Goal: Obtain resource: Obtain resource

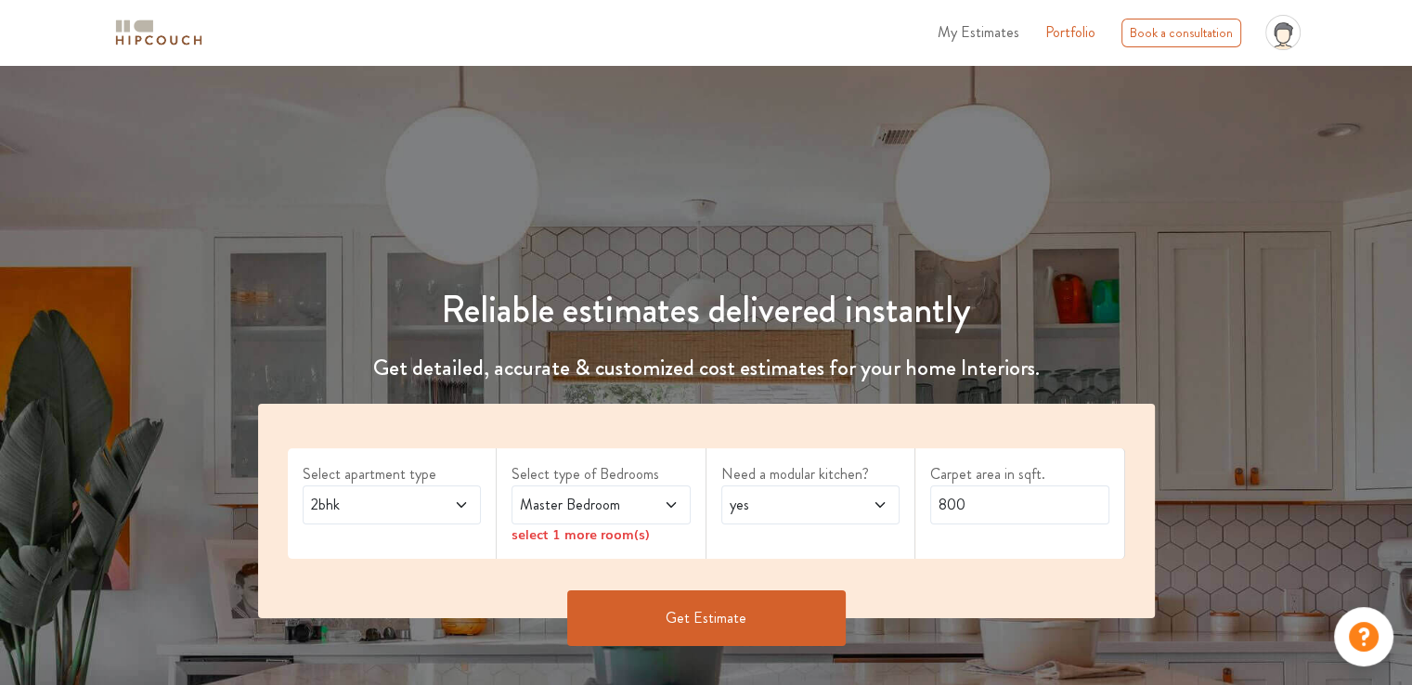
click at [458, 510] on icon at bounding box center [461, 505] width 15 height 15
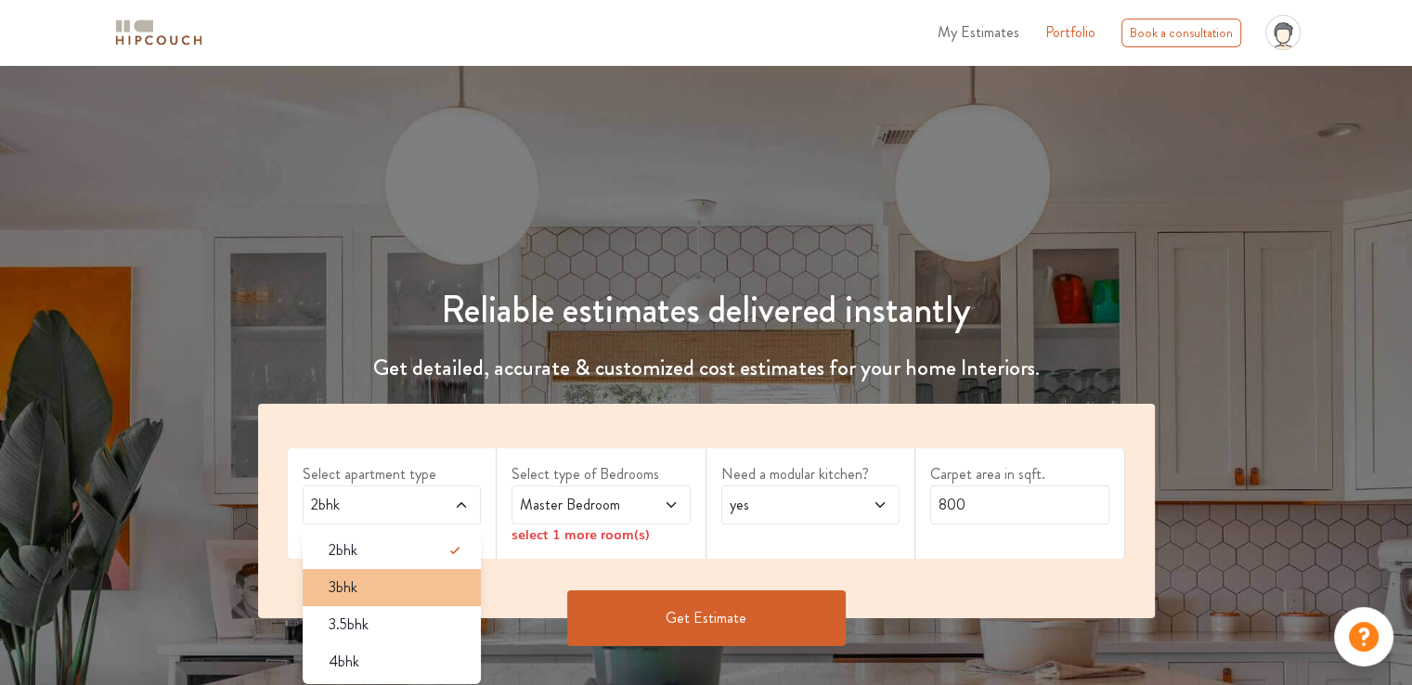
click at [358, 590] on div "3bhk" at bounding box center [398, 588] width 168 height 22
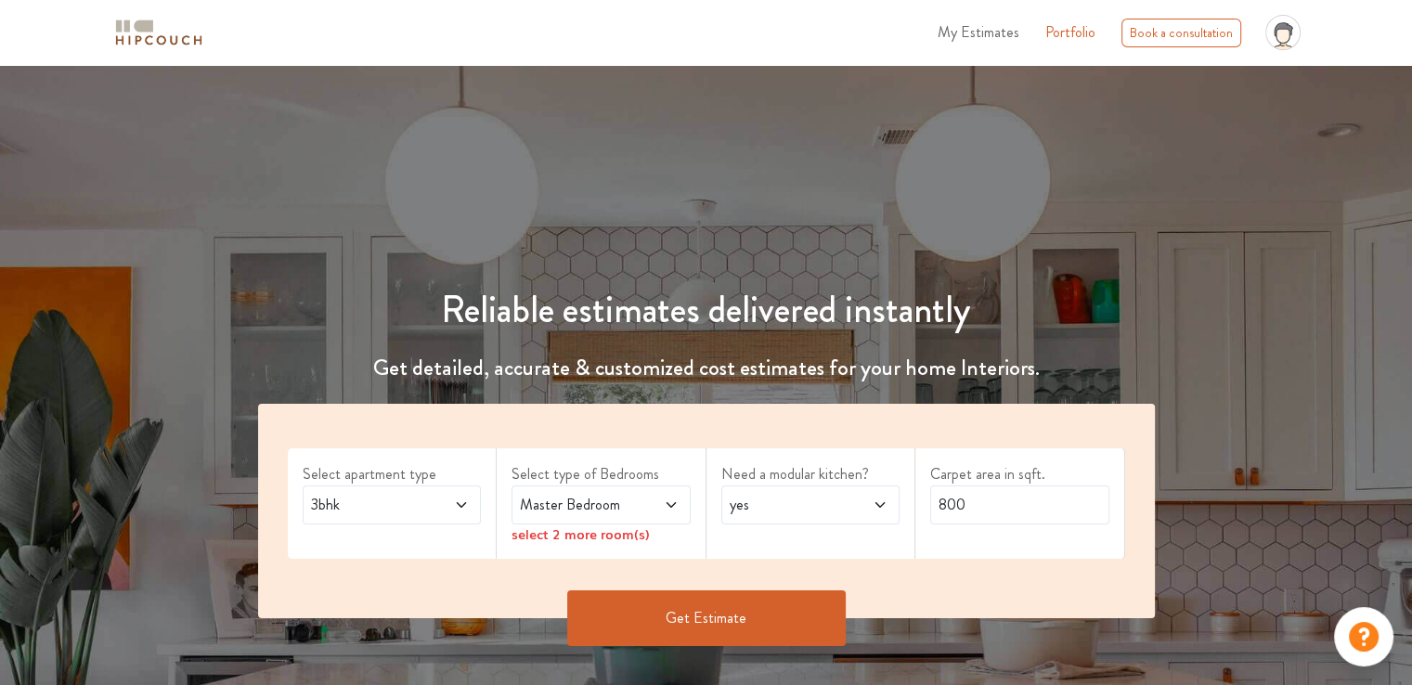
click at [635, 514] on span "Master Bedroom" at bounding box center [577, 505] width 122 height 22
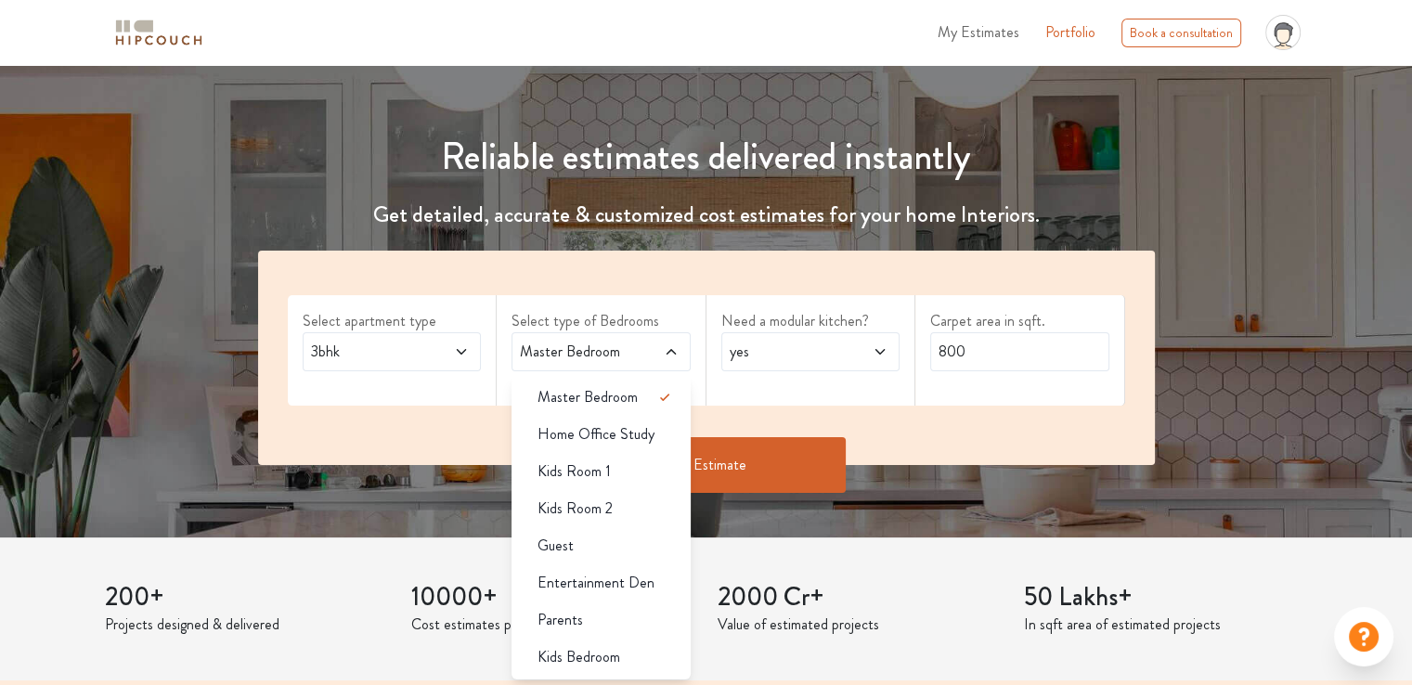
scroll to position [186, 0]
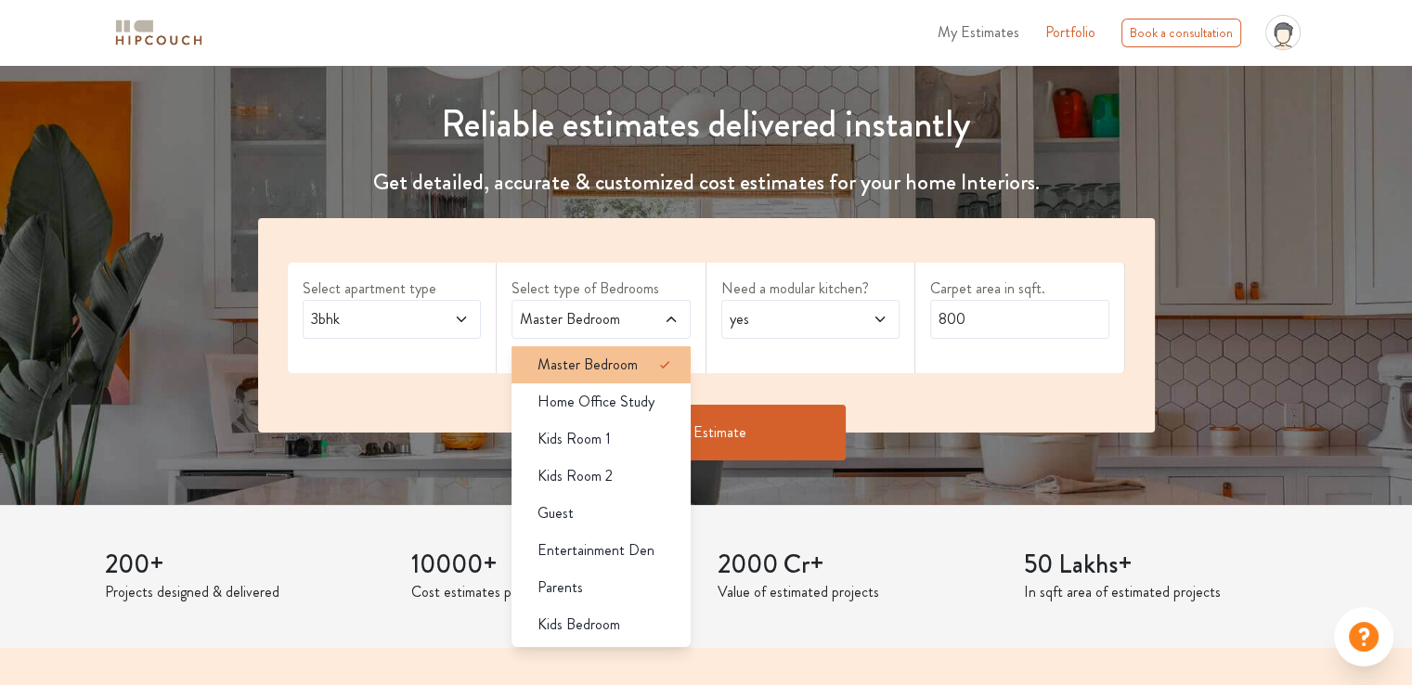
click at [605, 370] on span "Master Bedroom" at bounding box center [588, 365] width 100 height 22
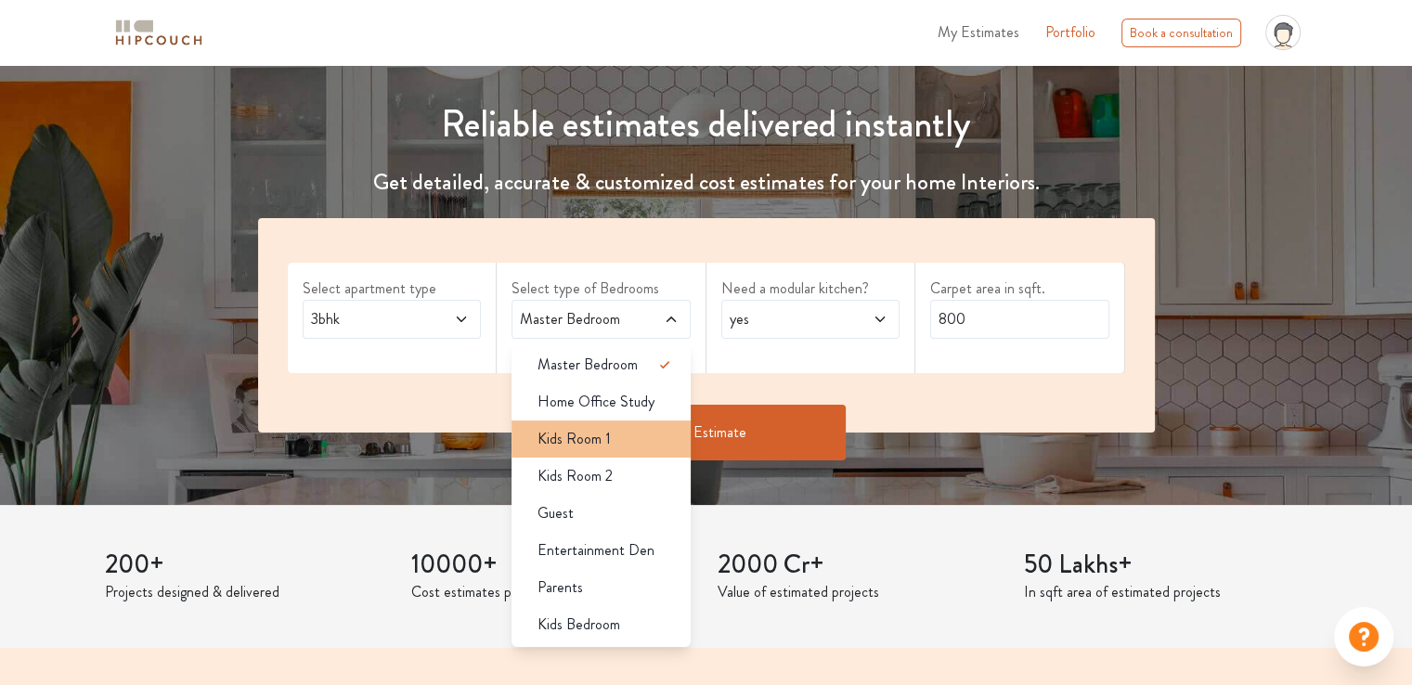
click at [591, 440] on span "Kids Room 1" at bounding box center [574, 439] width 73 height 22
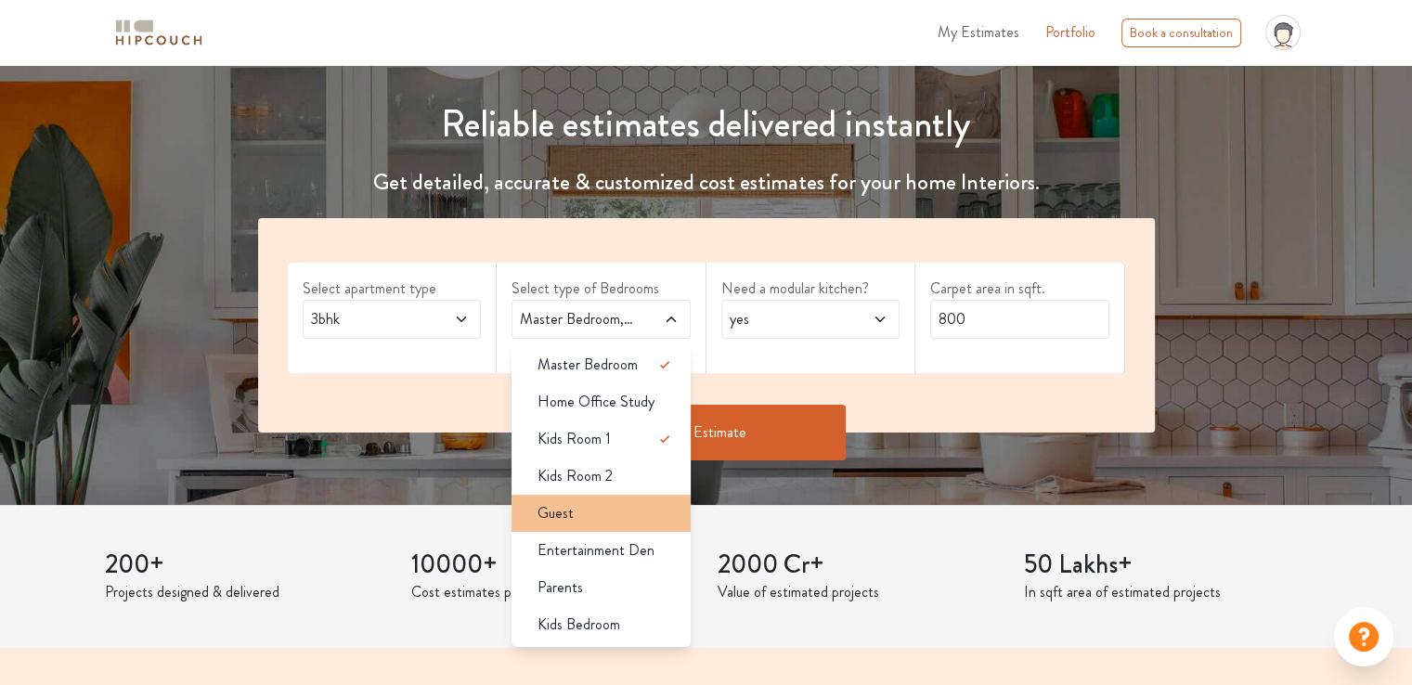
click at [593, 519] on div "Guest" at bounding box center [607, 513] width 168 height 22
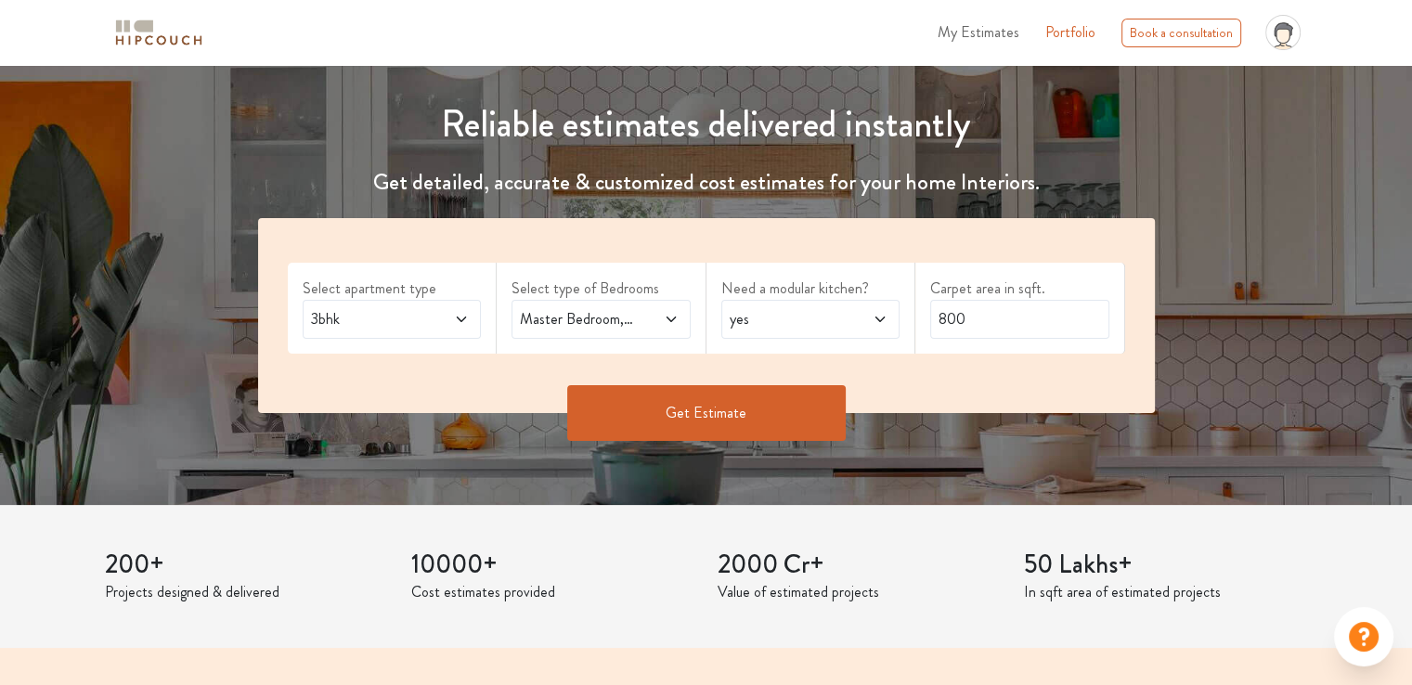
click at [632, 322] on span "Master Bedroom,Kids Room 1,Guest" at bounding box center [577, 319] width 122 height 22
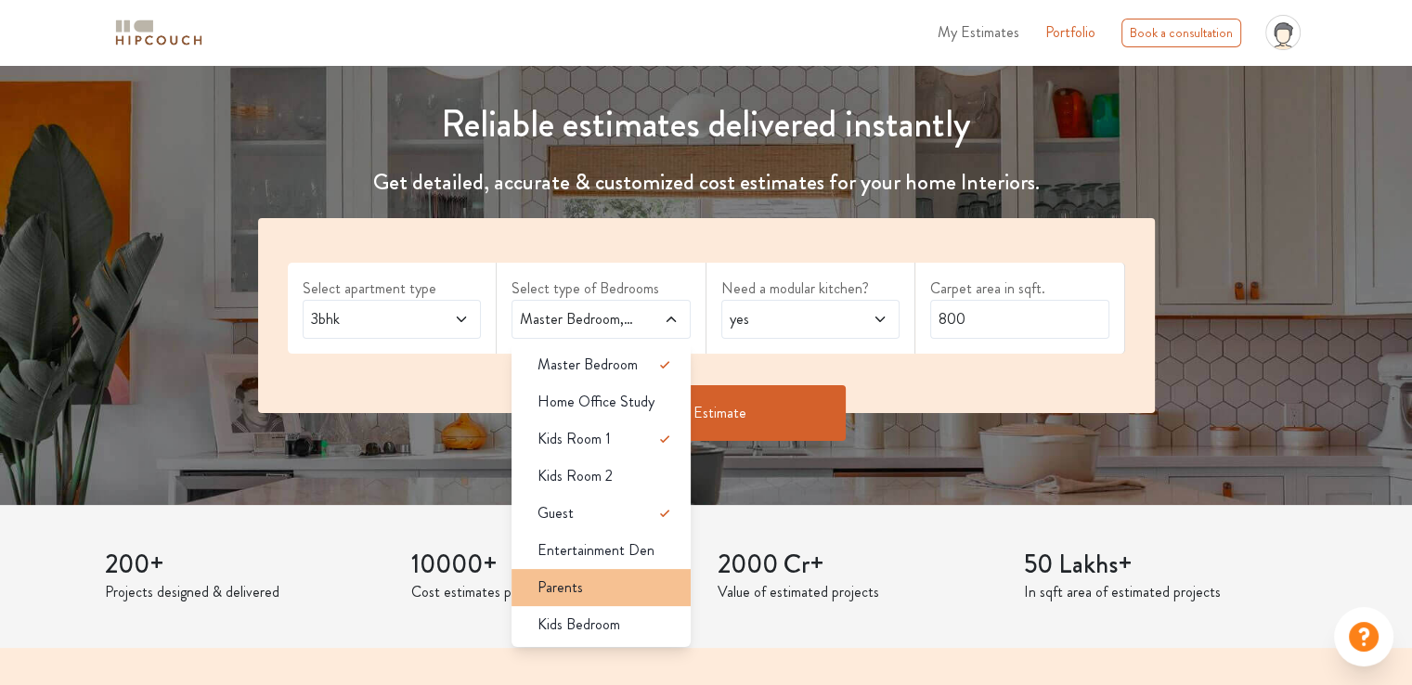
click at [588, 588] on div "Parents" at bounding box center [607, 588] width 168 height 22
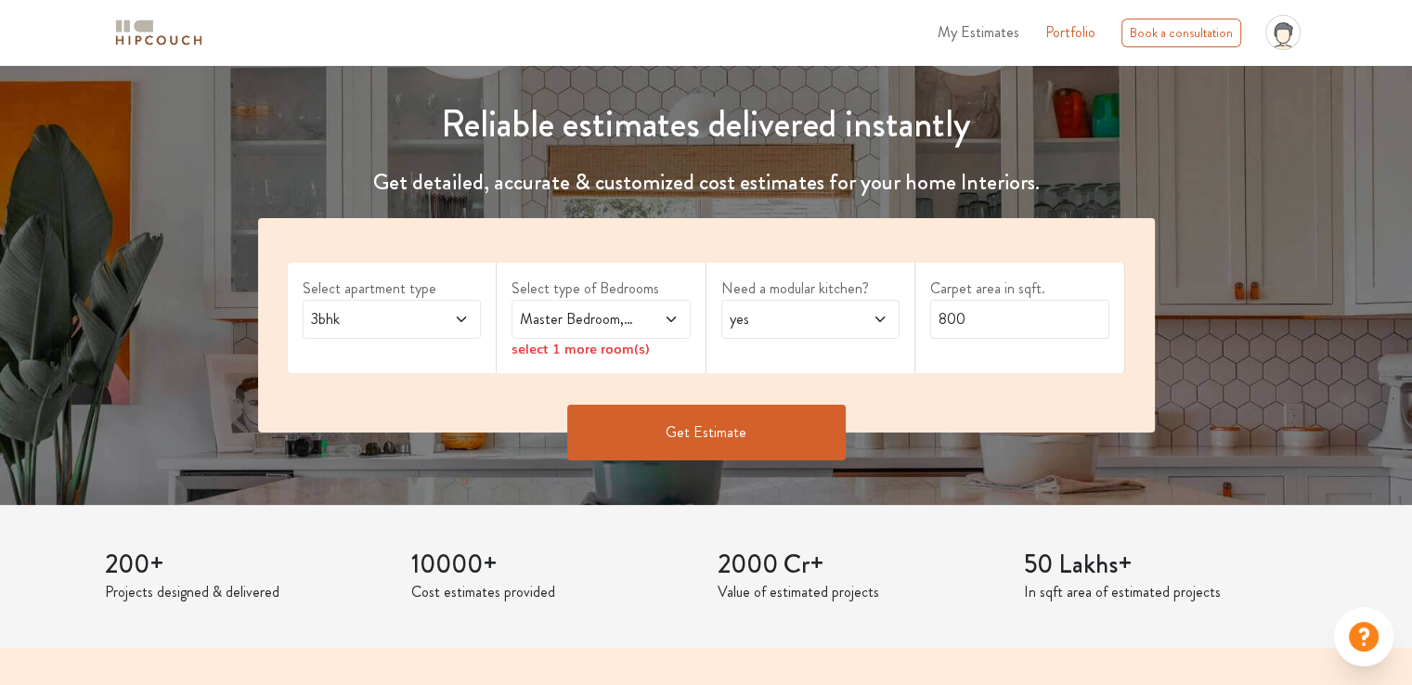
click at [618, 331] on div "Master Bedroom,Parents" at bounding box center [601, 319] width 179 height 39
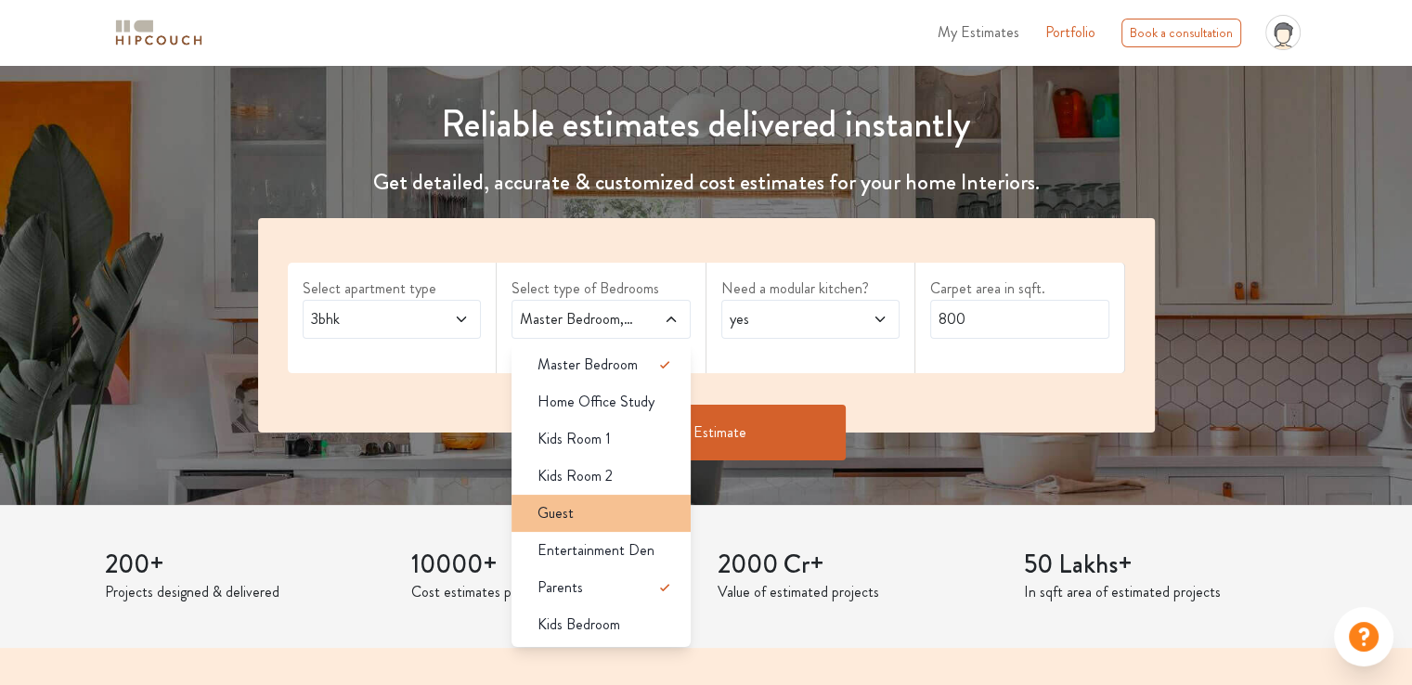
click at [596, 516] on div "Guest" at bounding box center [607, 513] width 168 height 22
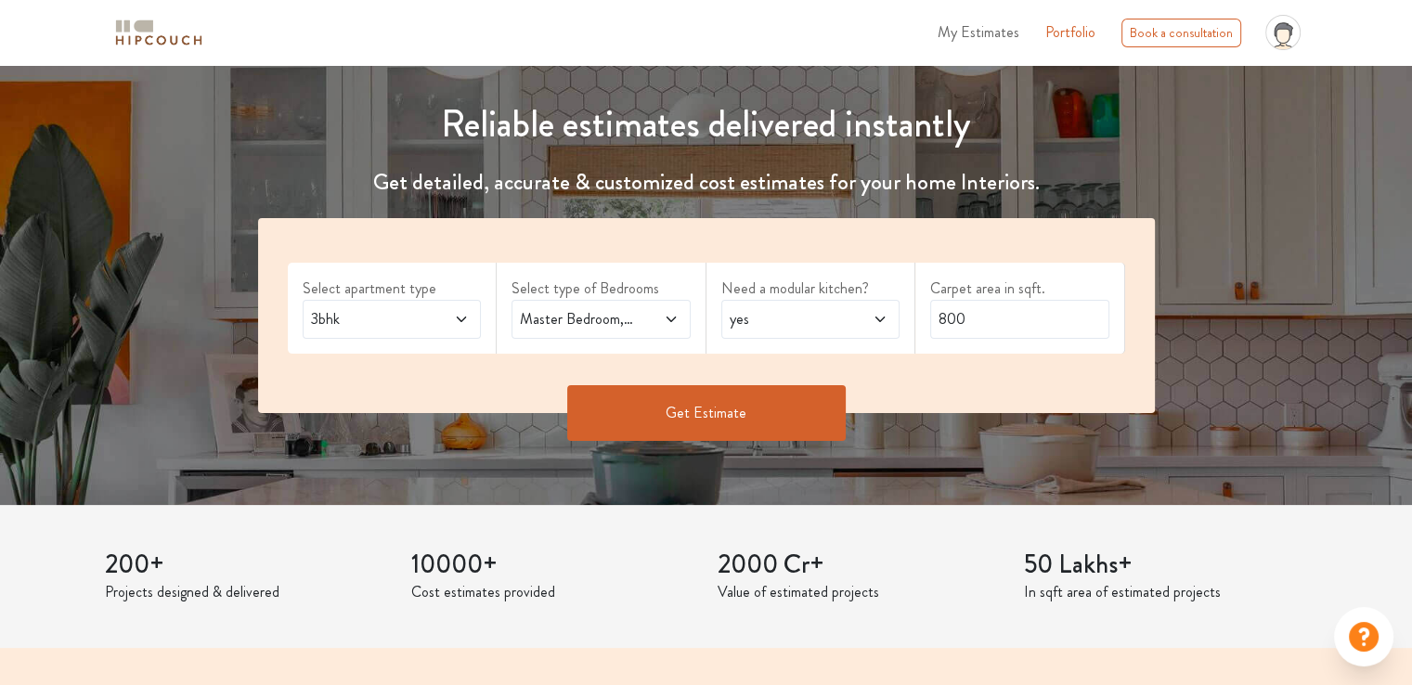
click at [768, 324] on span "yes" at bounding box center [787, 319] width 122 height 22
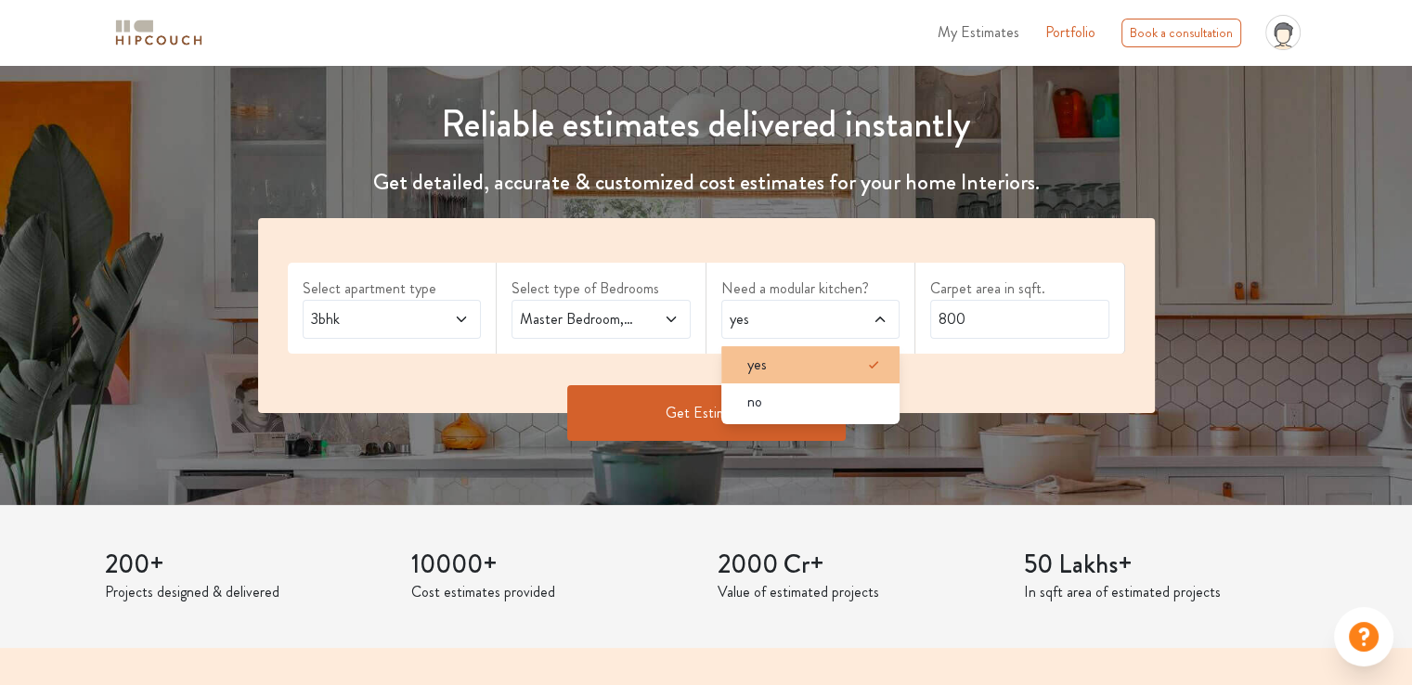
click at [769, 374] on div "yes" at bounding box center [817, 365] width 168 height 22
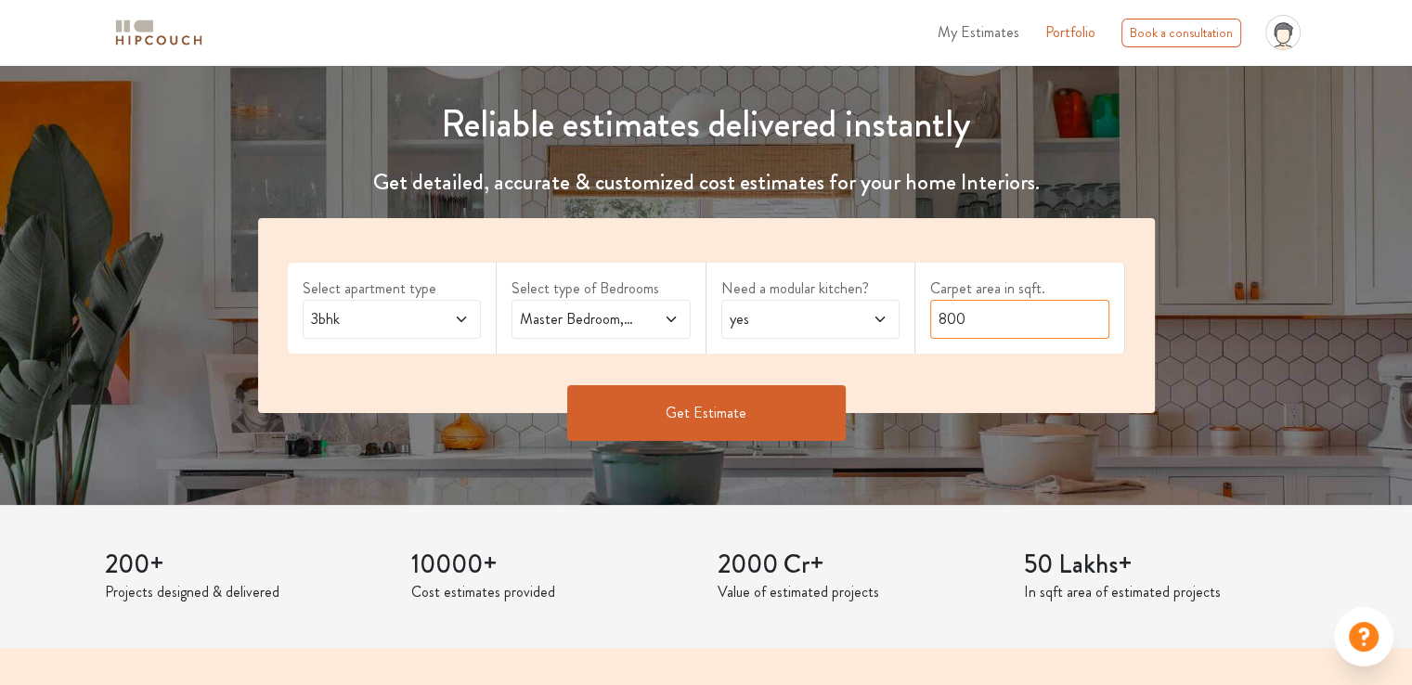
drag, startPoint x: 982, startPoint y: 322, endPoint x: 874, endPoint y: 328, distance: 108.8
click at [874, 328] on div "Select apartment type 3bhk Select type of Bedrooms Master Bedroom,Guest,Parents…" at bounding box center [706, 315] width 897 height 195
type input "2200"
click at [730, 418] on button "Get Estimate" at bounding box center [706, 413] width 279 height 56
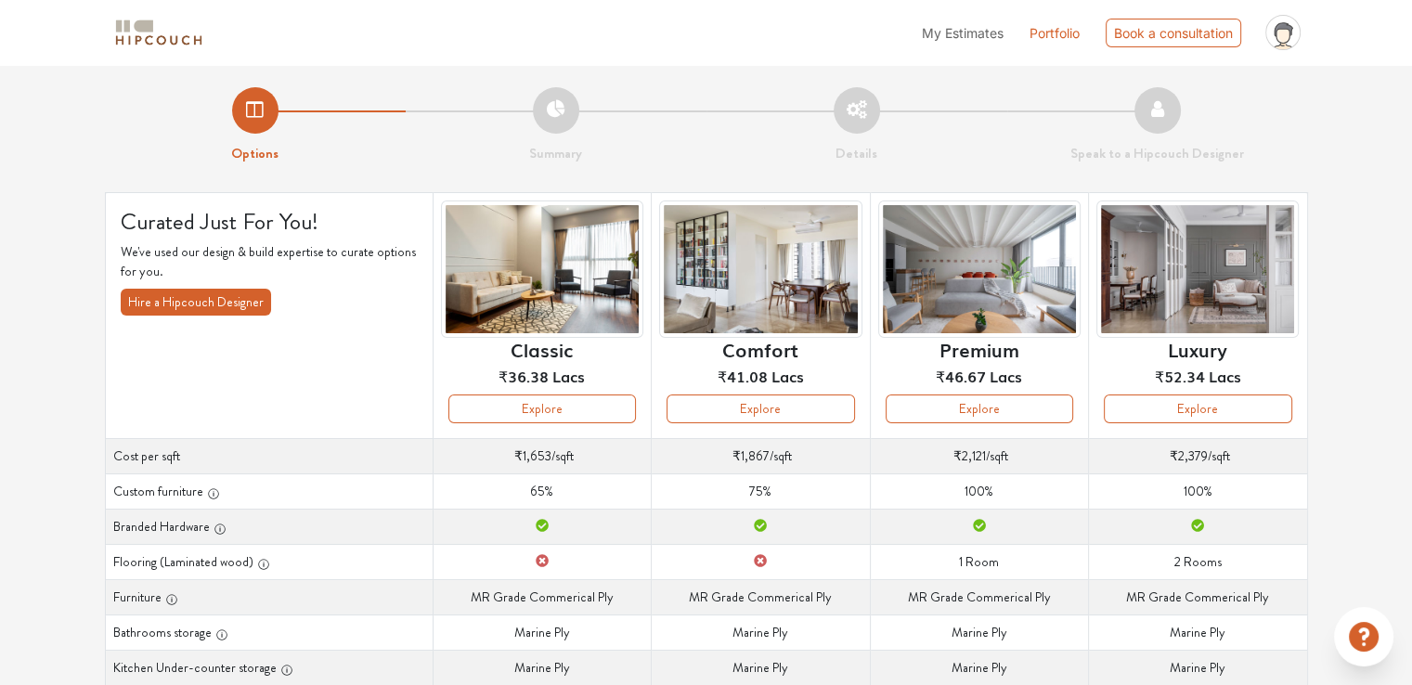
scroll to position [93, 0]
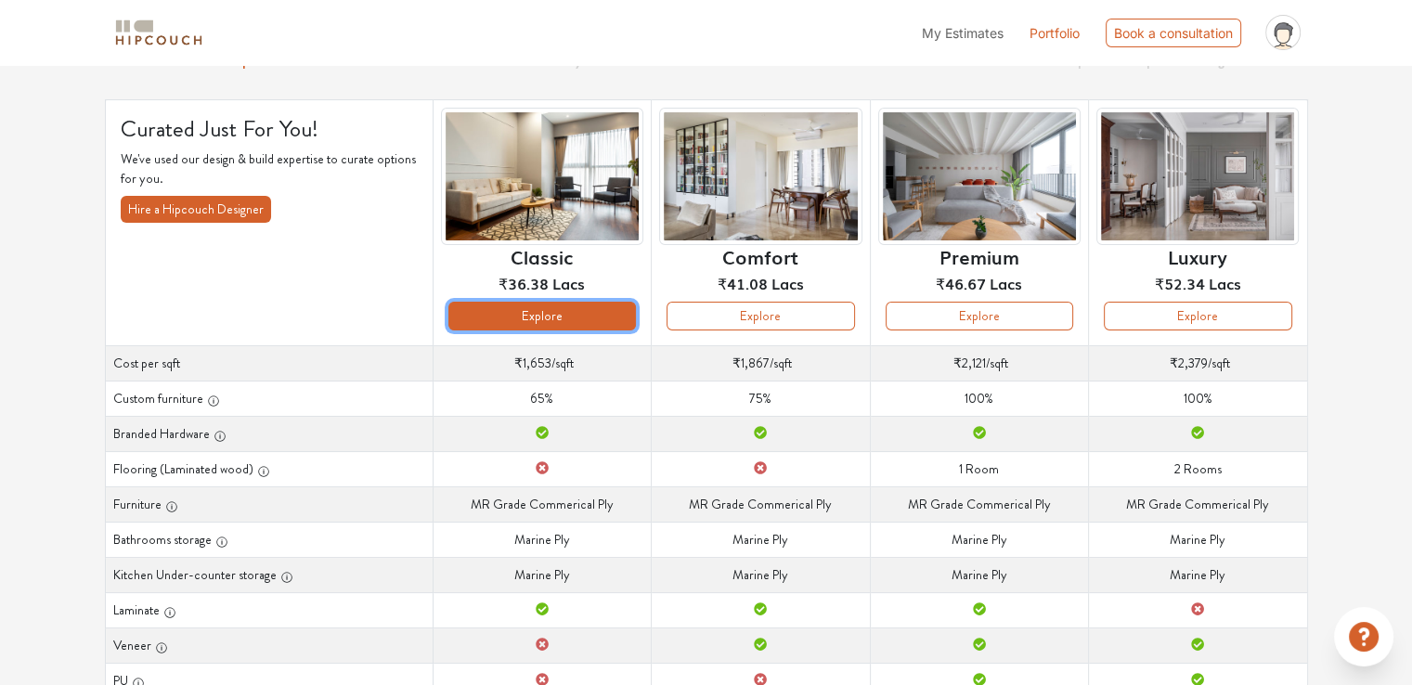
click at [573, 317] on button "Explore" at bounding box center [542, 316] width 188 height 29
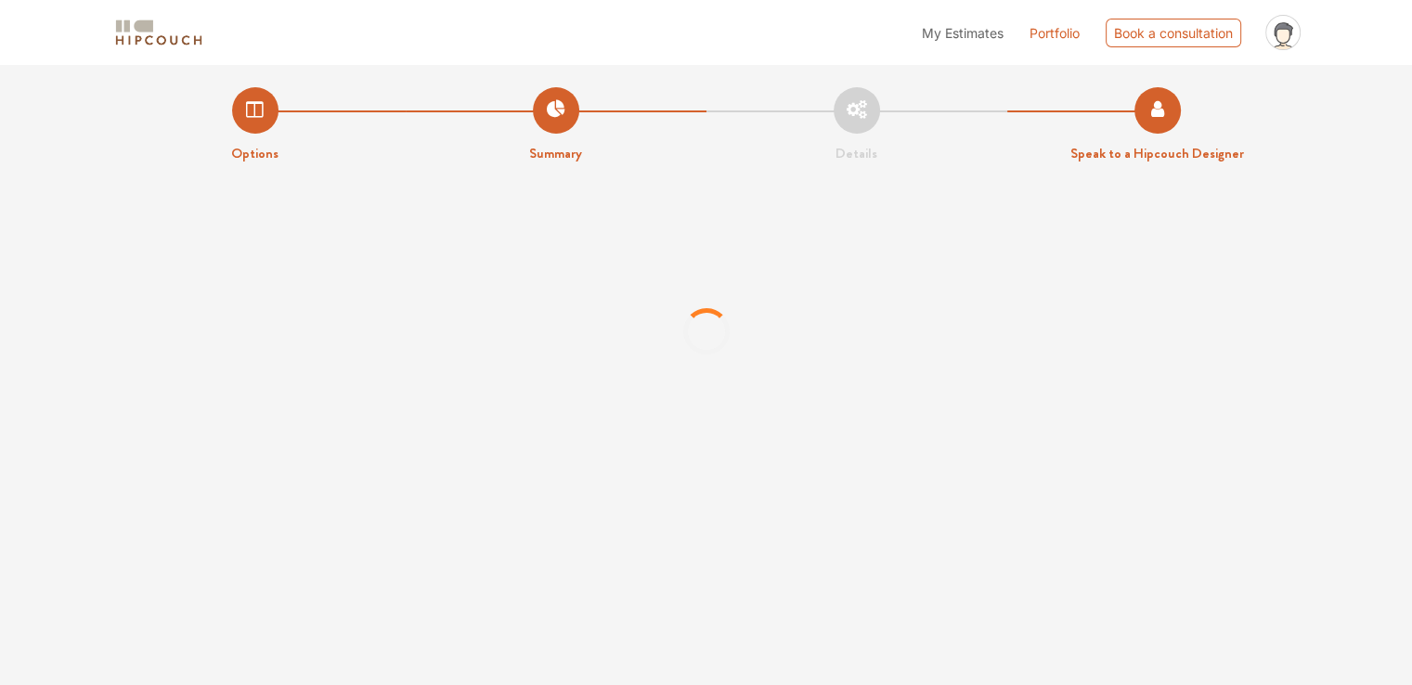
click at [1285, 103] on li "Speak to a Hipcouch Designer" at bounding box center [1157, 125] width 301 height 77
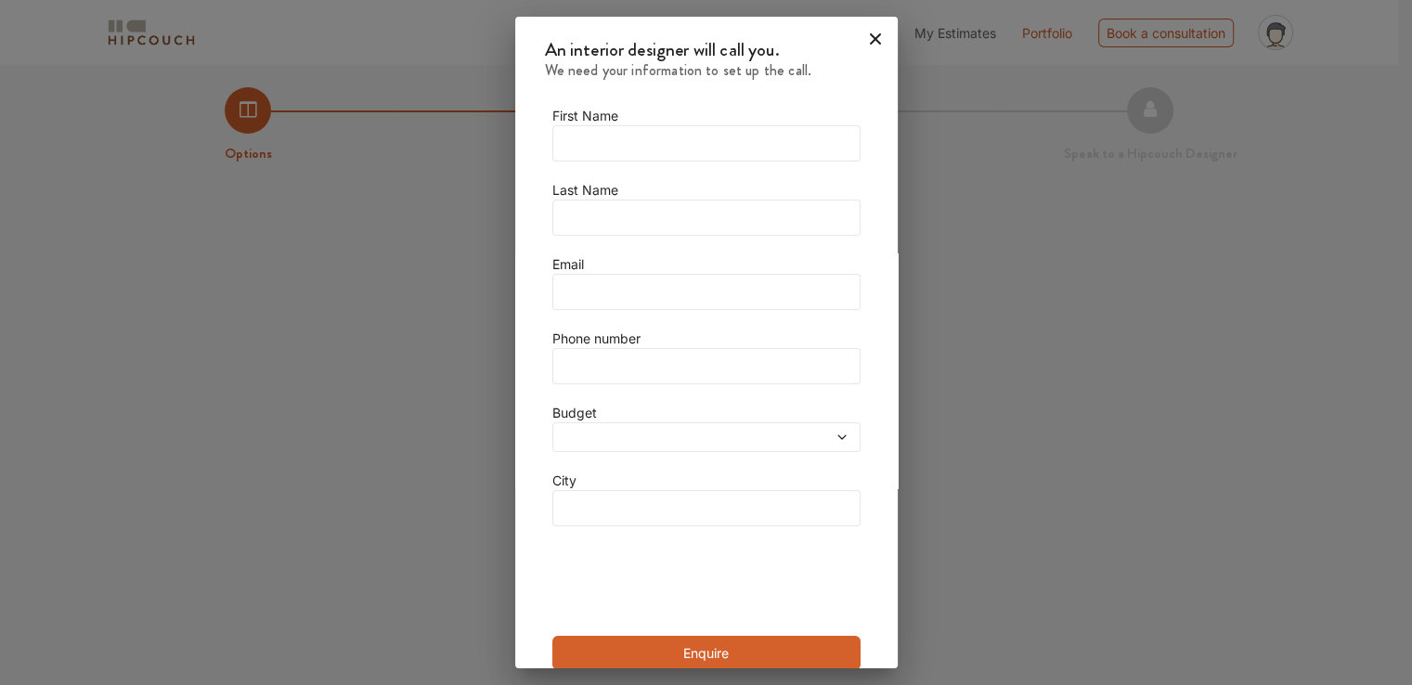
click at [861, 40] on icon at bounding box center [876, 39] width 30 height 30
